Goal: Task Accomplishment & Management: Manage account settings

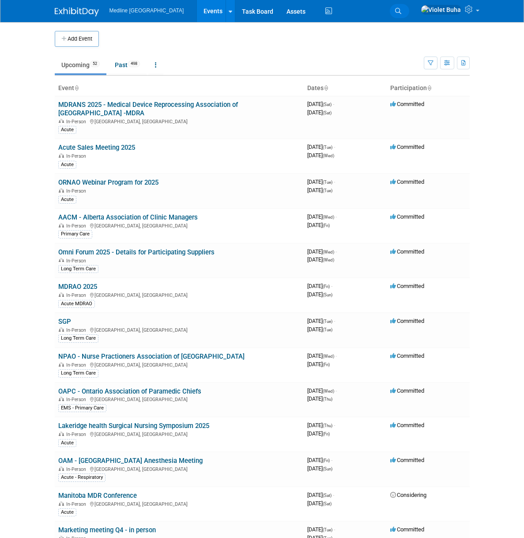
click at [0, 0] on span "Search" at bounding box center [0, 0] width 0 height 0
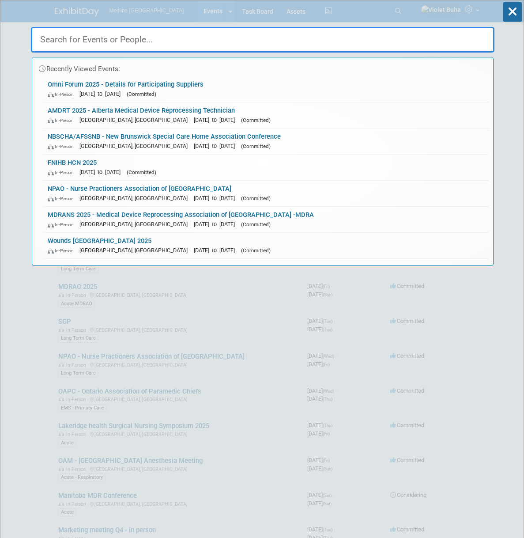
click at [45, 40] on input "text" at bounding box center [263, 40] width 464 height 26
click at [44, 242] on link "Wounds Canada 2025 In-Person Toronto, Canada Oct 2, 2025 to Oct 4, 2025 (Commit…" at bounding box center [266, 246] width 446 height 26
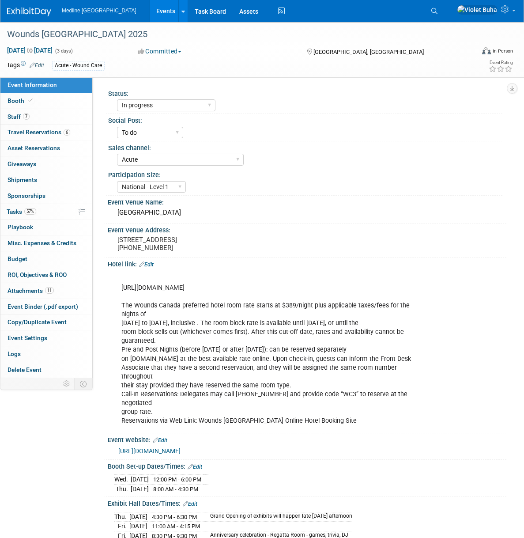
select select "In progress"
select select "To do"
select select "Acute"
select select "National - Level 1"
click at [52, 117] on link "7 Staff 7" at bounding box center [46, 116] width 92 height 15
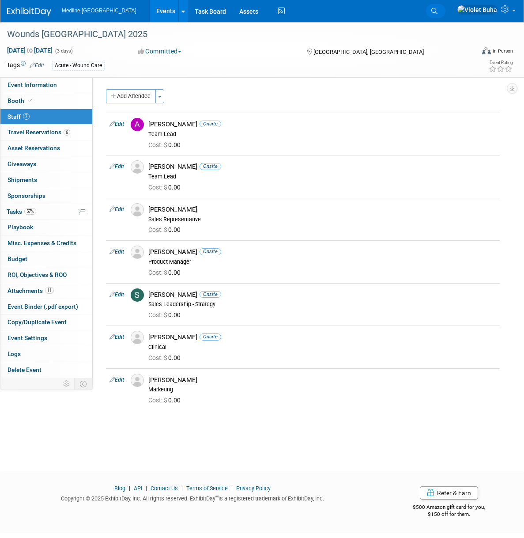
click at [0, 0] on span "Search" at bounding box center [0, 0] width 0 height 0
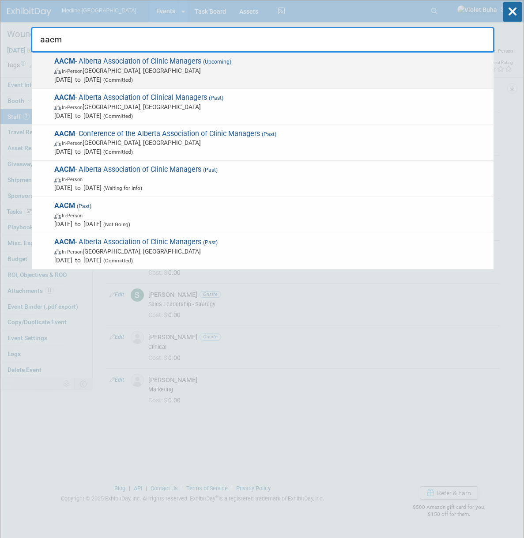
type input "aacm"
click at [87, 75] on span "In-Person Calgary, Canada" at bounding box center [271, 70] width 435 height 9
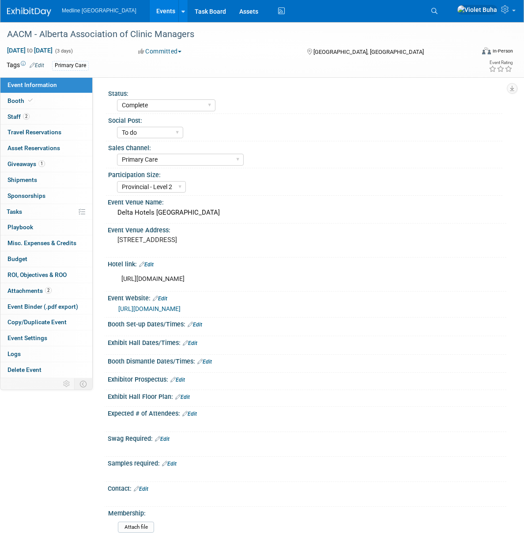
select select "Complete"
select select "To do"
select select "Primary Care"
select select "Provincial - Level 2"
click at [193, 417] on link "Edit" at bounding box center [189, 414] width 15 height 6
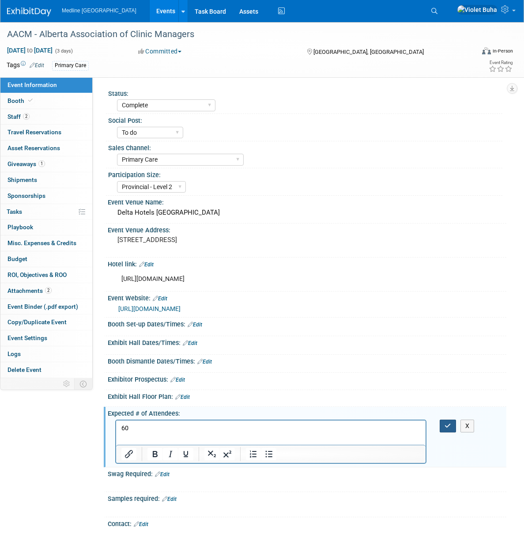
click at [451, 429] on icon "button" at bounding box center [448, 426] width 7 height 6
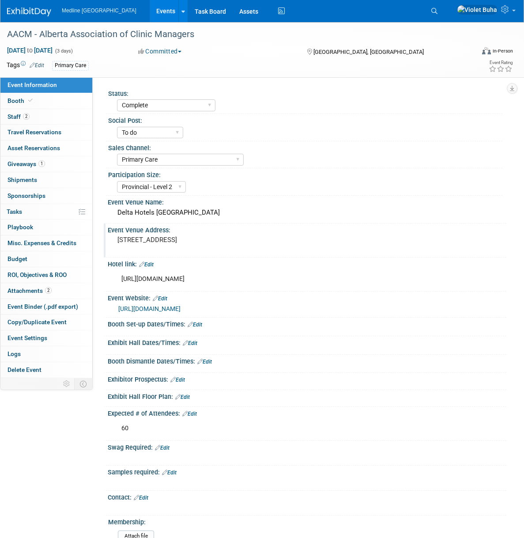
click at [381, 257] on div "Event Venue Address: 135 Southland Dr SE, Calgary, AB T2J 5X5" at bounding box center [305, 240] width 403 height 34
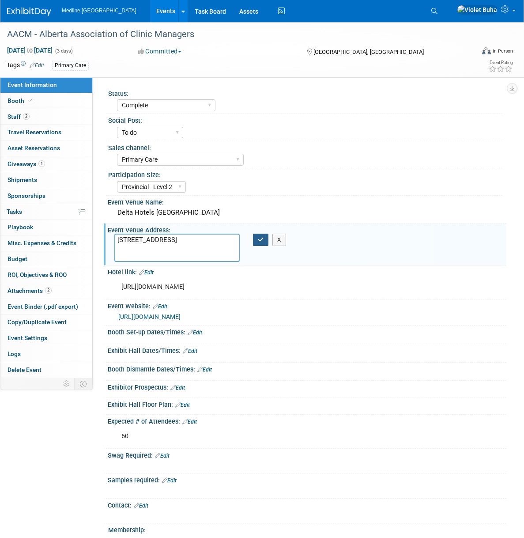
click at [267, 242] on button "button" at bounding box center [261, 240] width 16 height 12
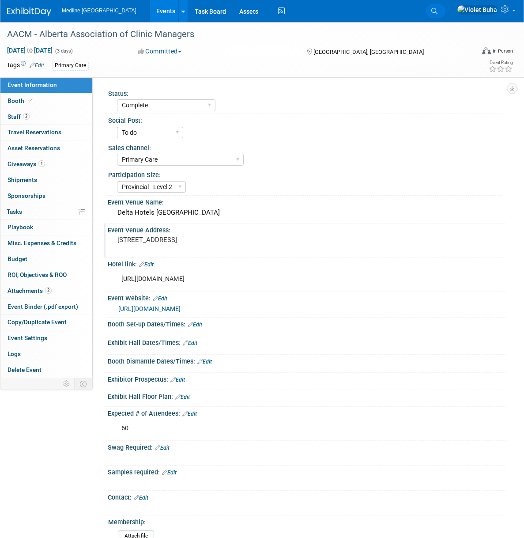
click at [0, 0] on span "Search" at bounding box center [0, 0] width 0 height 0
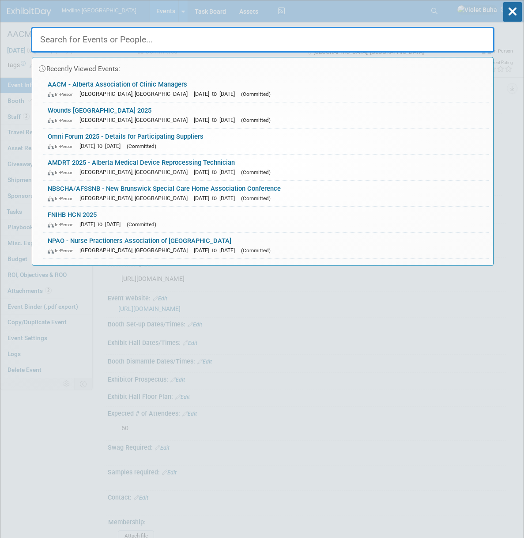
click at [130, 36] on input "text" at bounding box center [263, 40] width 464 height 26
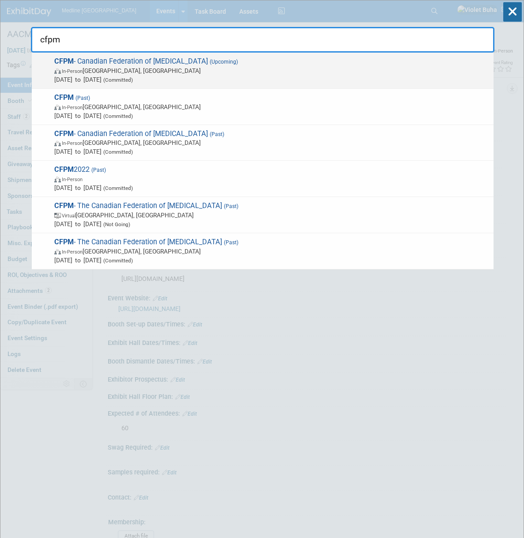
type input "cfpm"
click at [132, 67] on span "In-Person Toronto, Canada" at bounding box center [271, 70] width 435 height 9
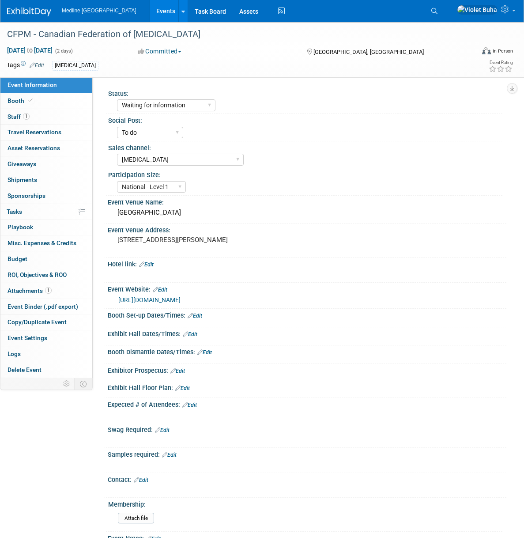
select select "Waiting for information"
select select "To do"
select select "[MEDICAL_DATA]"
select select "National - Level 1"
click at [159, 102] on select "Waiting for information In progress Need to order Samples/Swag Complete" at bounding box center [166, 105] width 98 height 12
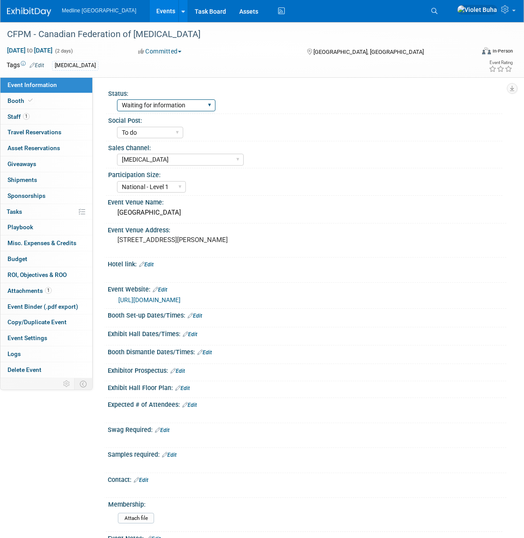
select select "In progress"
click at [117, 99] on select "Waiting for information In progress Need to order Samples/Swag Complete" at bounding box center [166, 105] width 98 height 12
click at [154, 268] on link "Edit" at bounding box center [146, 264] width 15 height 6
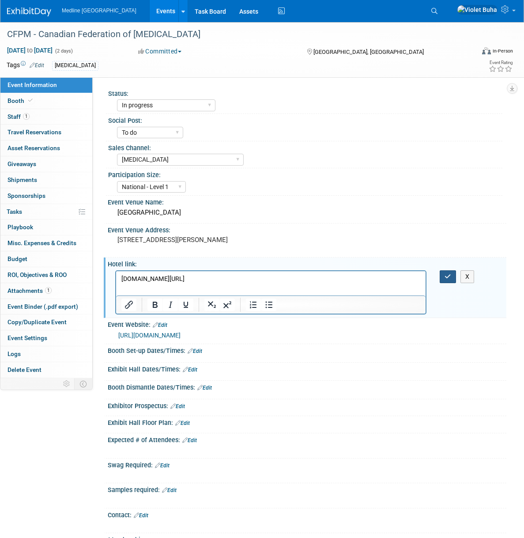
click at [448, 280] on icon "button" at bounding box center [448, 276] width 7 height 6
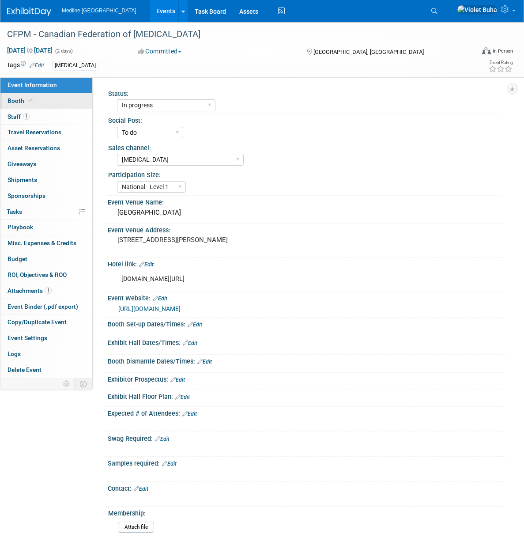
click at [45, 100] on link "Booth" at bounding box center [46, 100] width 92 height 15
select select "4"
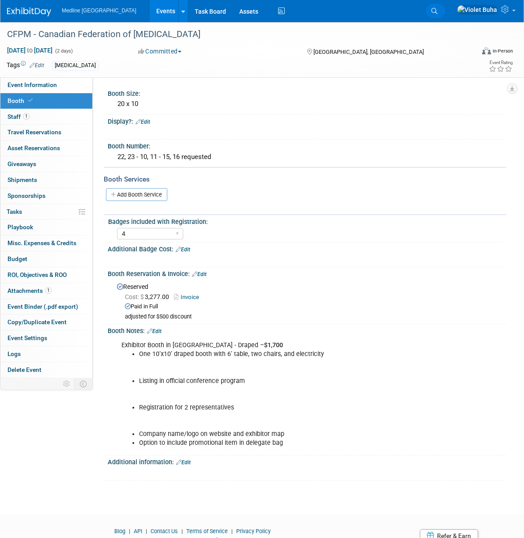
click at [0, 0] on span "Search" at bounding box center [0, 0] width 0 height 0
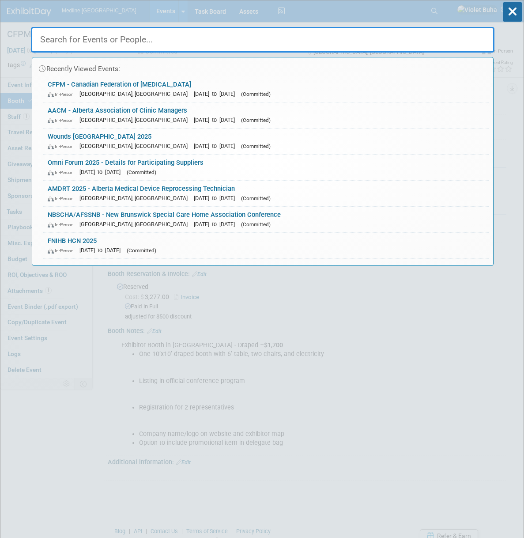
click at [173, 40] on input "text" at bounding box center [263, 40] width 464 height 26
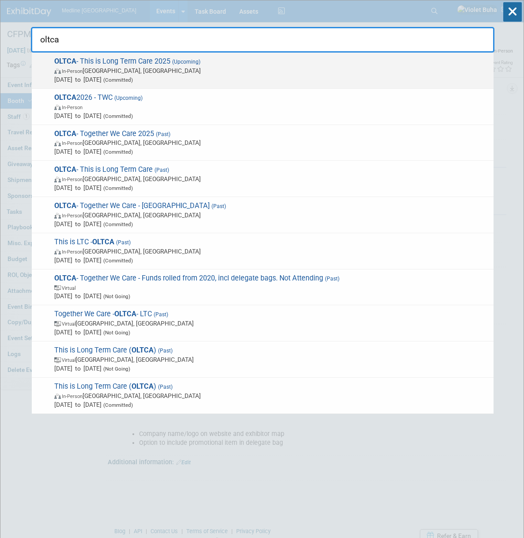
type input "oltca"
click at [132, 65] on span "OLTCA - This is Long Term Care 2025 (Upcoming) In-Person Toronto, Canada Oct 26…" at bounding box center [271, 70] width 438 height 27
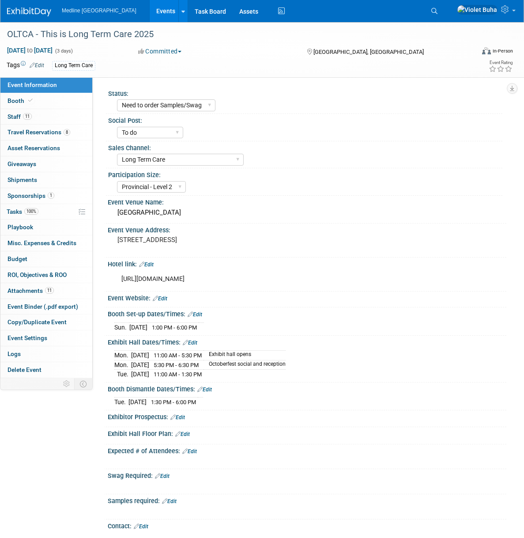
select select "Need to order Samples/Swag"
select select "To do"
select select "Long Term Care"
select select "Provincial - Level 2"
click at [60, 118] on link "11 Staff 11" at bounding box center [46, 116] width 92 height 15
